Goal: Check status: Check status

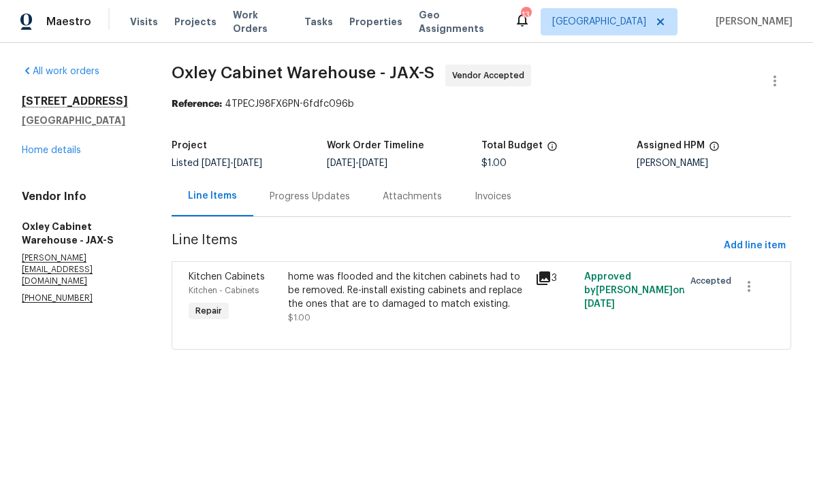
click at [305, 211] on div "Progress Updates" at bounding box center [309, 196] width 113 height 40
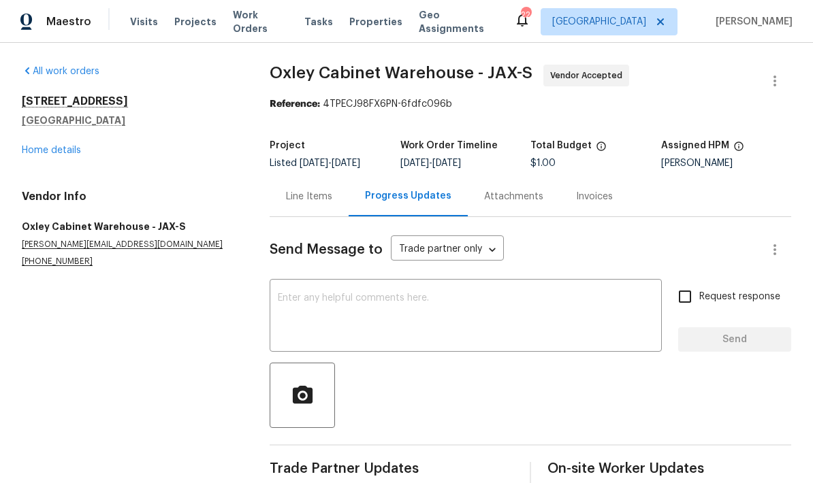
click at [76, 153] on link "Home details" at bounding box center [51, 151] width 59 height 10
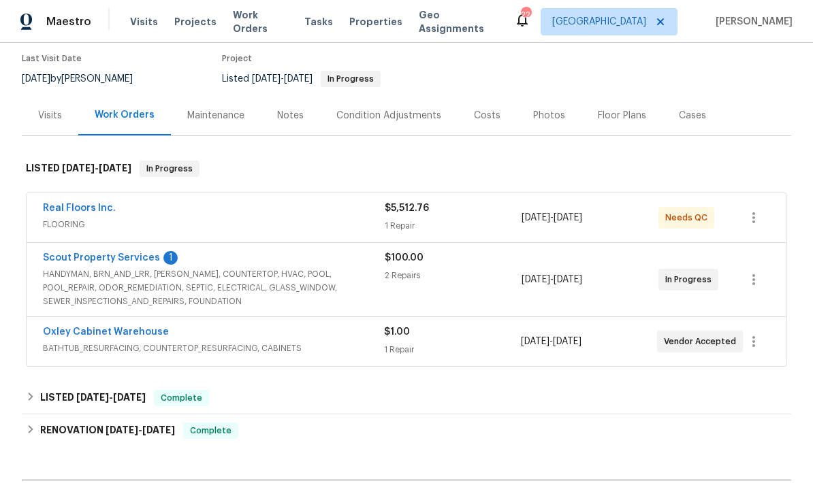
scroll to position [110, 0]
click at [233, 291] on span "HANDYMAN, BRN_AND_LRR, [PERSON_NAME], COUNTERTOP, HVAC, POOL, POOL_REPAIR, ODOR…" at bounding box center [214, 288] width 342 height 41
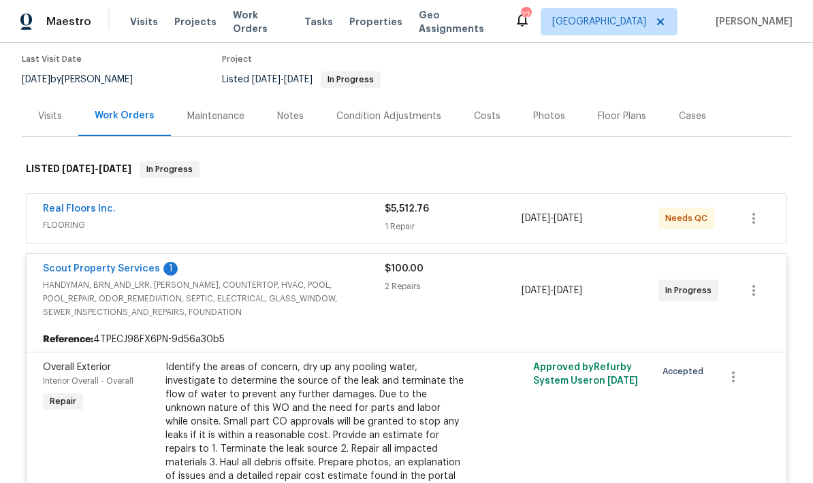
click at [222, 298] on span "HANDYMAN, BRN_AND_LRR, [PERSON_NAME], COUNTERTOP, HVAC, POOL, POOL_REPAIR, ODOR…" at bounding box center [214, 299] width 342 height 41
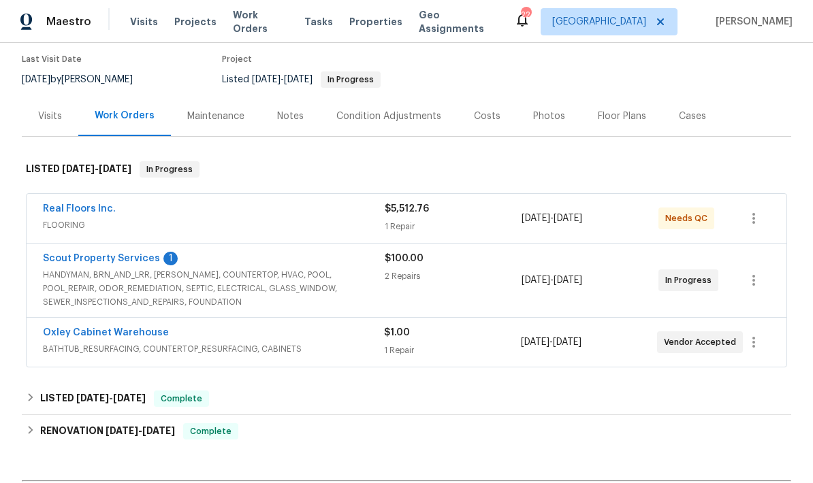
click at [227, 318] on div "Oxley Cabinet Warehouse BATHTUB_RESURFACING, COUNTERTOP_RESURFACING, CABINETS $…" at bounding box center [407, 342] width 760 height 49
click at [244, 288] on span "HANDYMAN, BRN_AND_LRR, [PERSON_NAME], COUNTERTOP, HVAC, POOL, POOL_REPAIR, ODOR…" at bounding box center [214, 288] width 342 height 41
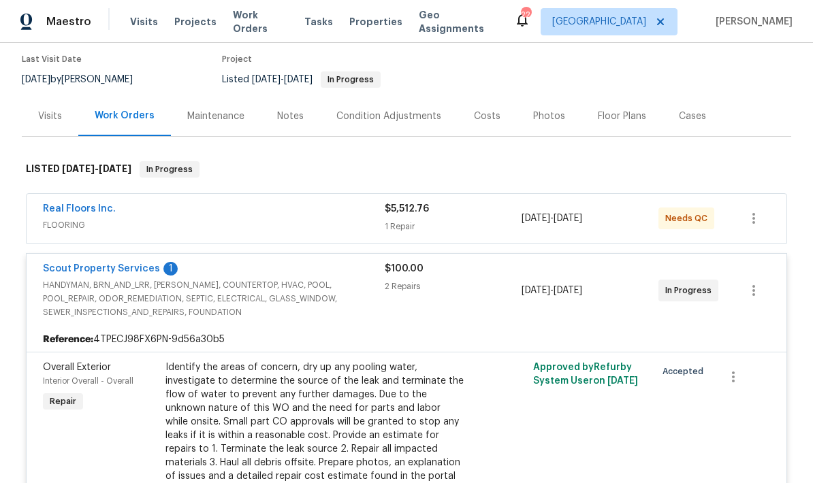
click at [144, 272] on link "Scout Property Services" at bounding box center [101, 269] width 117 height 10
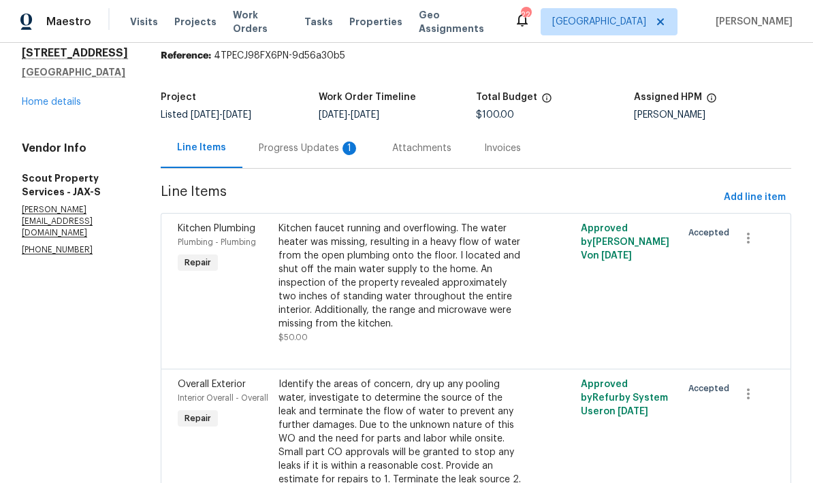
scroll to position [80, 0]
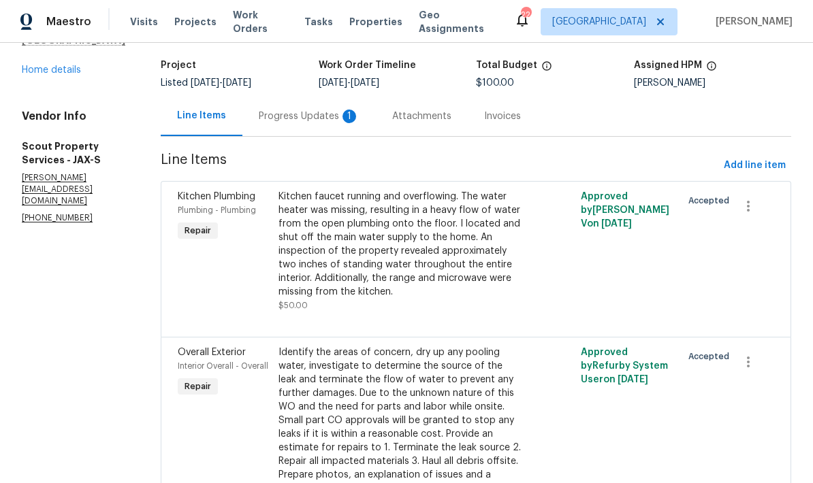
click at [270, 121] on div "Progress Updates 1" at bounding box center [309, 117] width 101 height 14
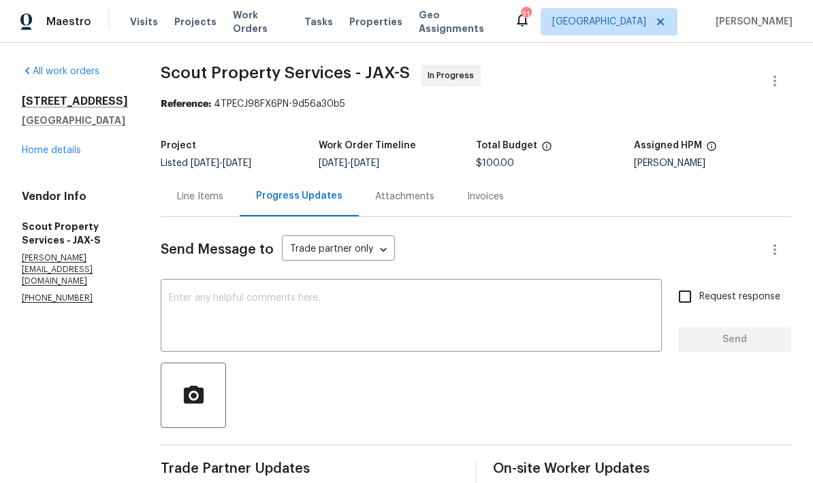
click at [33, 155] on link "Home details" at bounding box center [51, 151] width 59 height 10
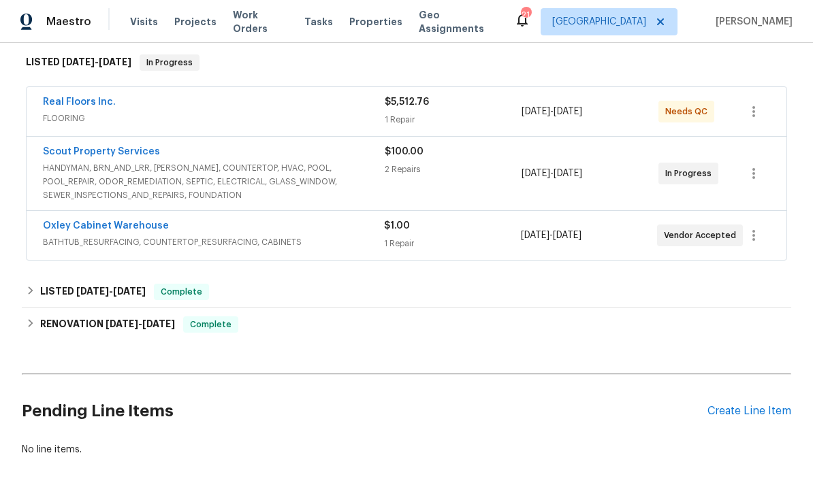
scroll to position [218, 0]
click at [287, 229] on div "Oxley Cabinet Warehouse" at bounding box center [213, 227] width 341 height 16
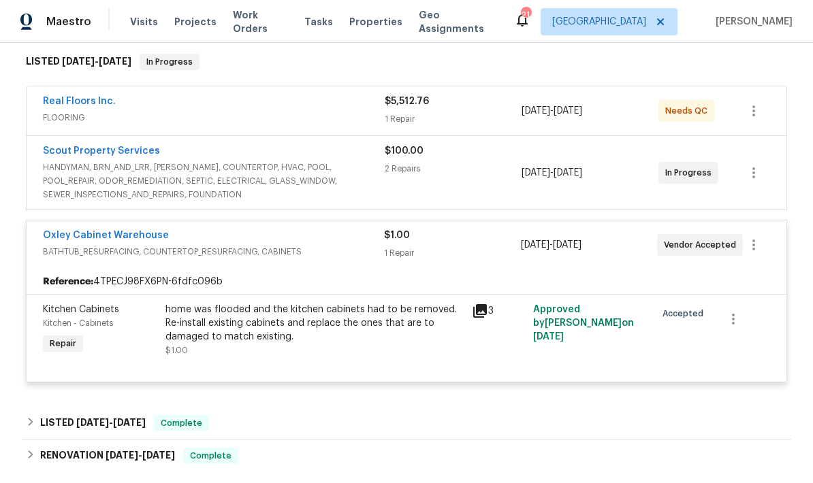
click at [148, 236] on link "Oxley Cabinet Warehouse" at bounding box center [106, 236] width 126 height 10
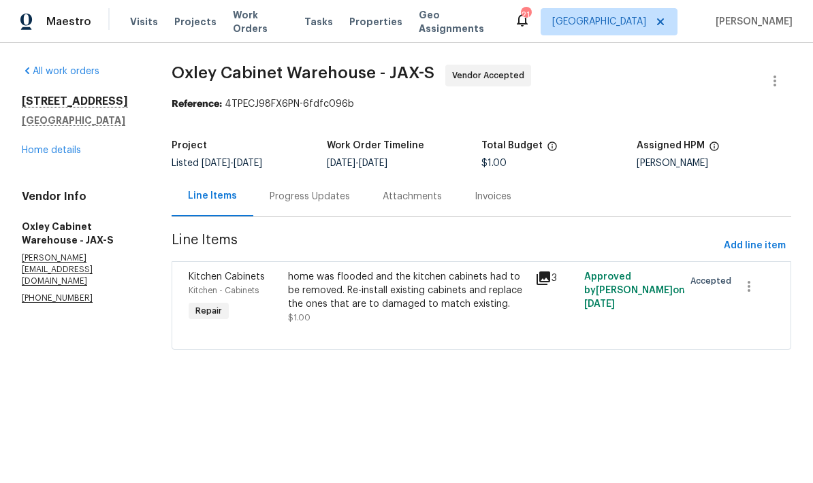
click at [329, 197] on div "Progress Updates" at bounding box center [310, 197] width 80 height 14
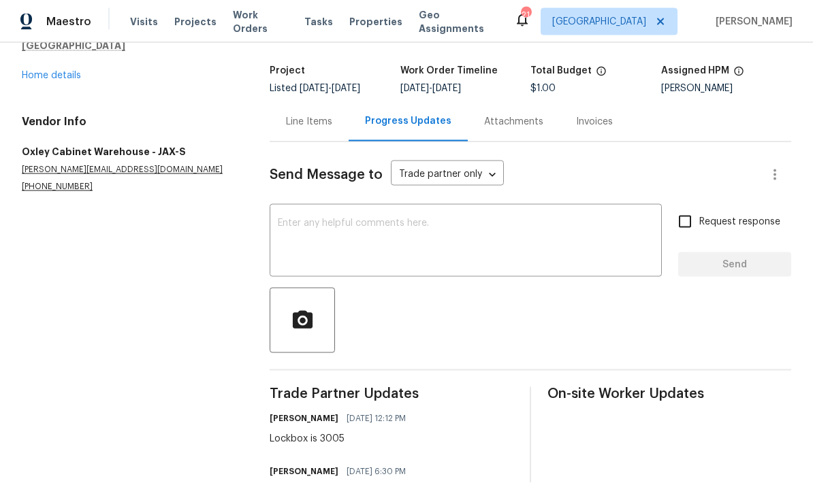
scroll to position [54, 0]
